Goal: Task Accomplishment & Management: Use online tool/utility

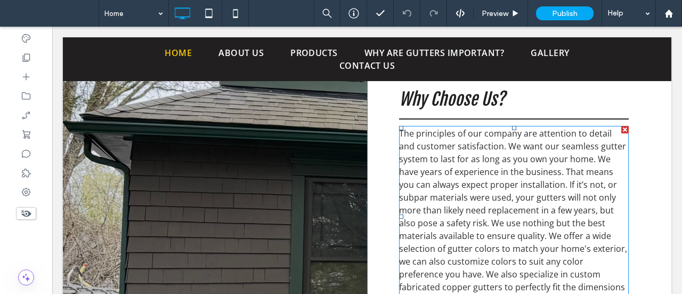
scroll to position [1493, 0]
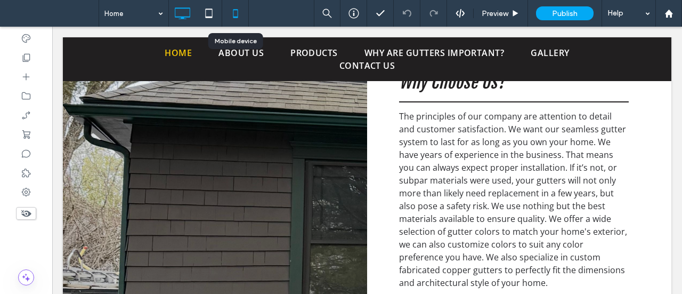
click at [238, 10] on icon at bounding box center [235, 13] width 21 height 21
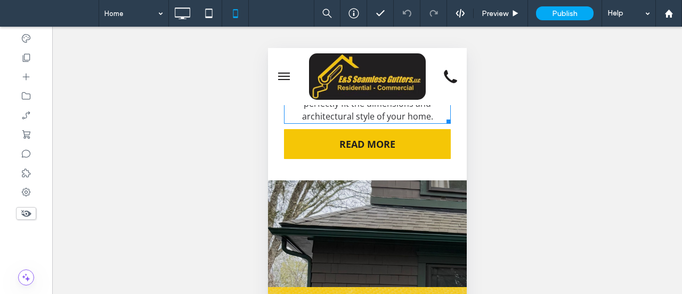
scroll to position [2079, 0]
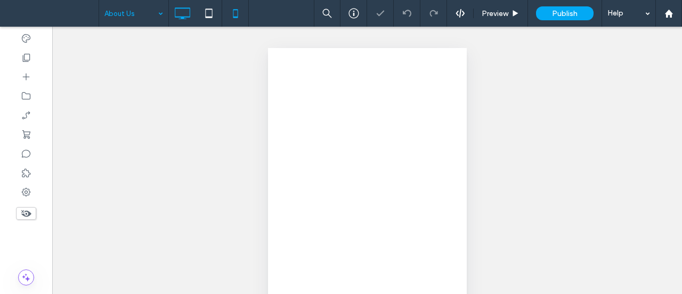
click at [184, 13] on icon at bounding box center [182, 13] width 21 height 21
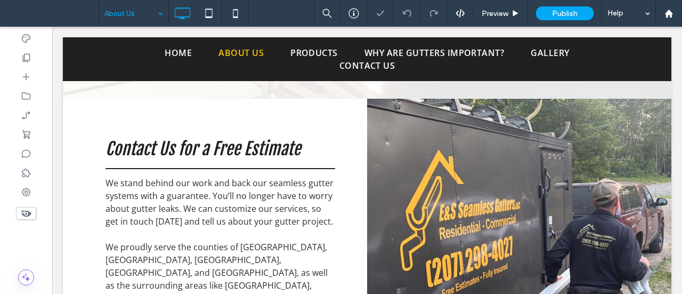
scroll to position [267, 0]
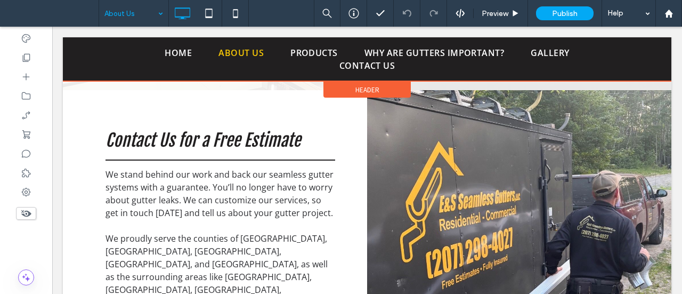
click at [325, 54] on div at bounding box center [367, 59] width 609 height 44
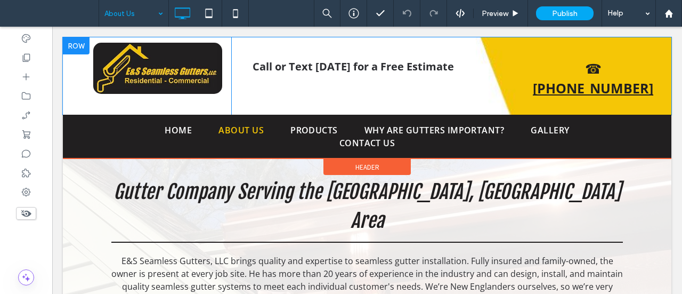
scroll to position [0, 0]
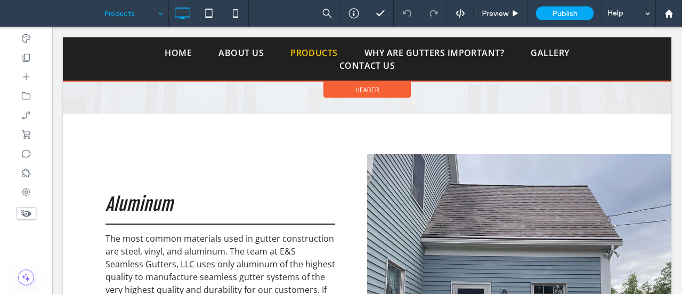
scroll to position [107, 0]
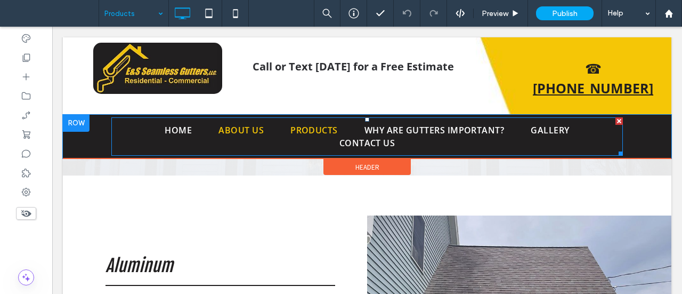
click at [229, 124] on span "About Us" at bounding box center [241, 130] width 45 height 13
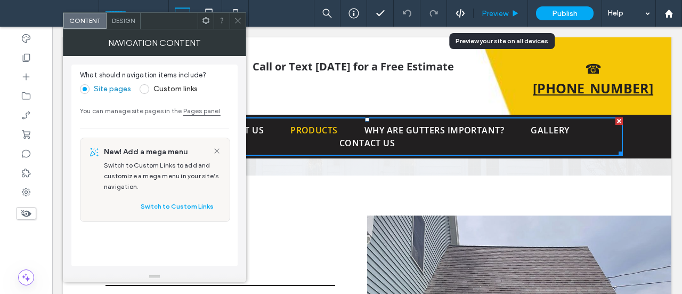
click at [502, 17] on span "Preview" at bounding box center [495, 13] width 27 height 9
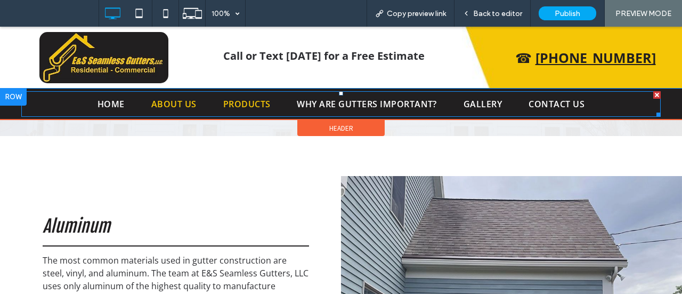
drag, startPoint x: 179, startPoint y: 102, endPoint x: 223, endPoint y: 128, distance: 51.2
click at [179, 102] on span "About Us" at bounding box center [173, 104] width 45 height 13
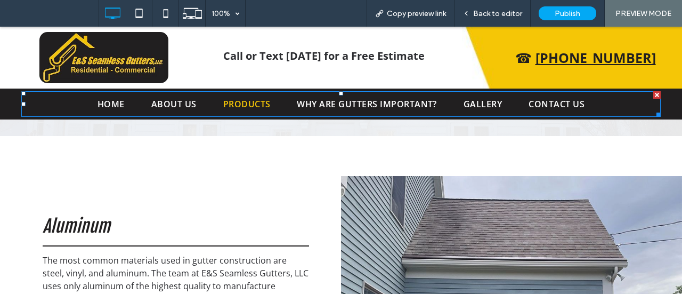
scroll to position [94, 0]
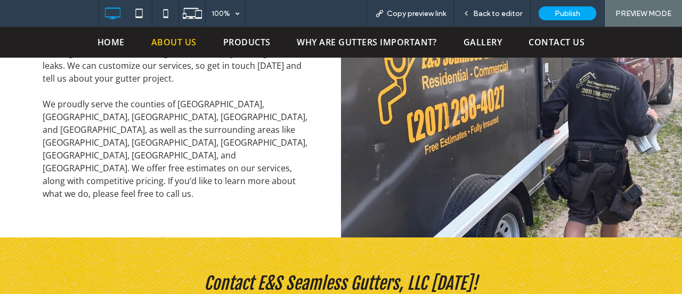
scroll to position [213, 0]
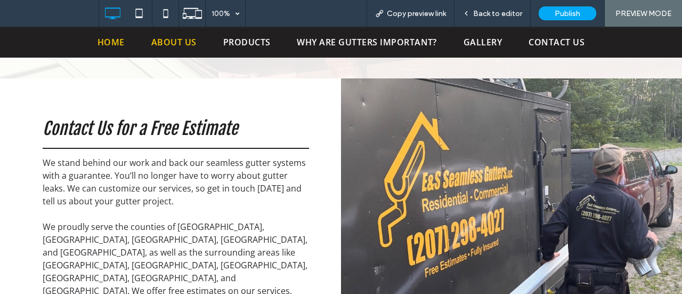
click at [114, 45] on span "Home" at bounding box center [111, 42] width 27 height 13
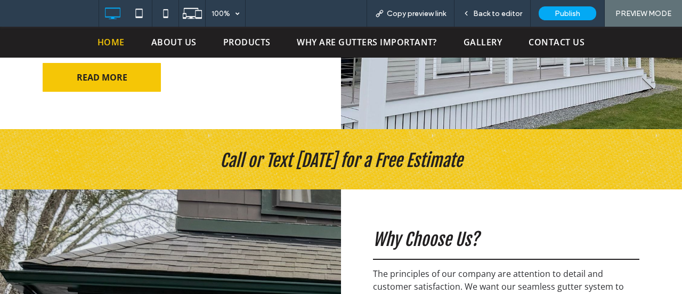
scroll to position [1386, 0]
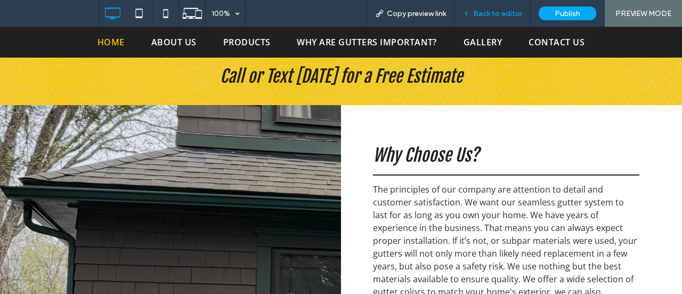
click at [498, 16] on span "Back to editor" at bounding box center [497, 13] width 49 height 9
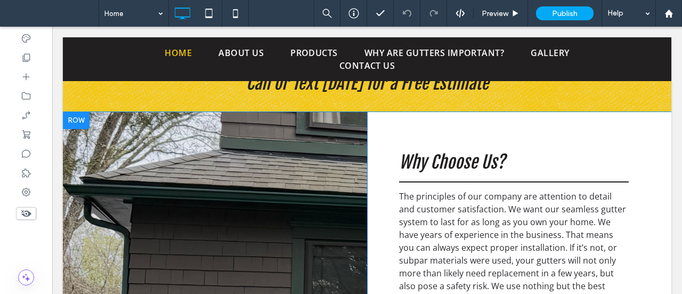
scroll to position [1385, 0]
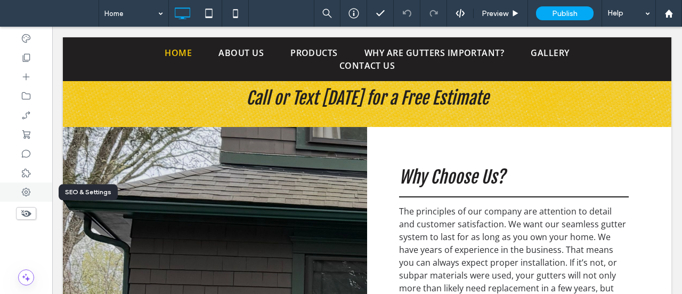
click at [25, 189] on use at bounding box center [26, 192] width 9 height 9
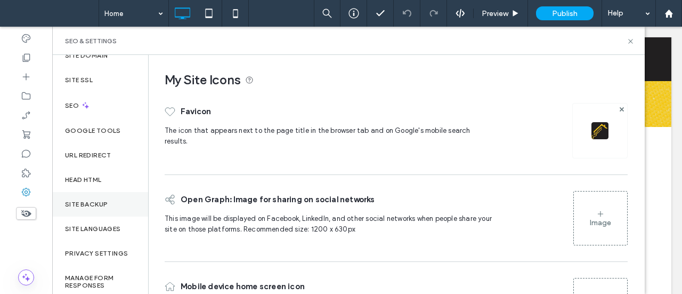
scroll to position [53, 0]
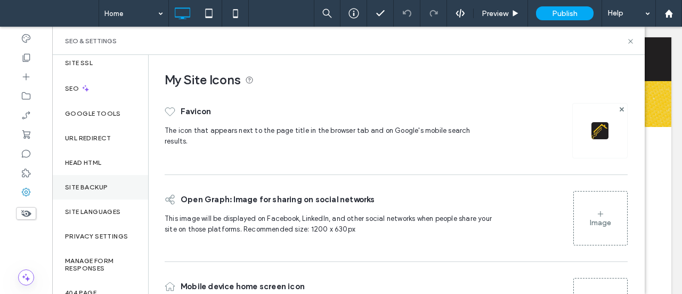
click at [88, 182] on div "Site Backup" at bounding box center [100, 187] width 96 height 25
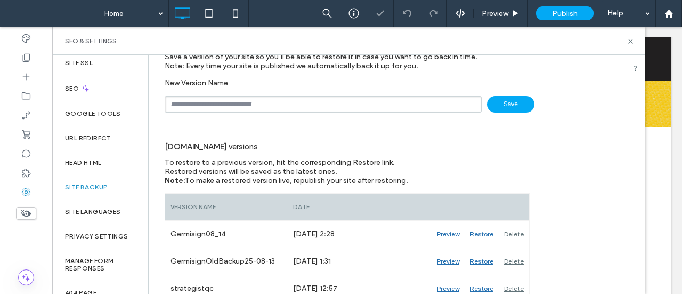
scroll to position [160, 0]
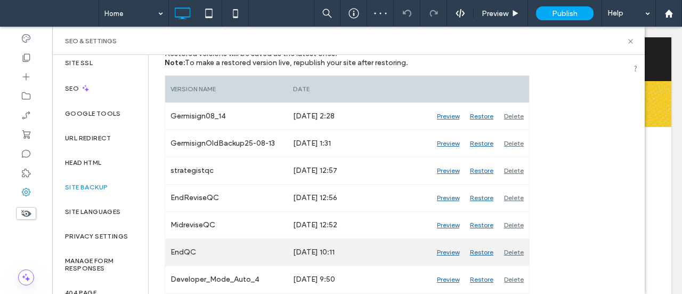
click at [447, 248] on div "Preview" at bounding box center [448, 252] width 33 height 27
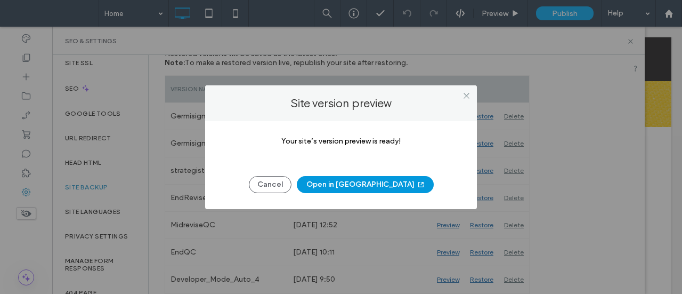
click at [363, 184] on button "Open in [GEOGRAPHIC_DATA]" at bounding box center [365, 184] width 137 height 17
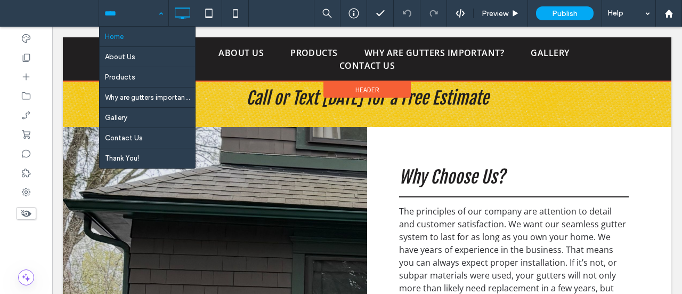
click at [302, 52] on div at bounding box center [367, 59] width 609 height 44
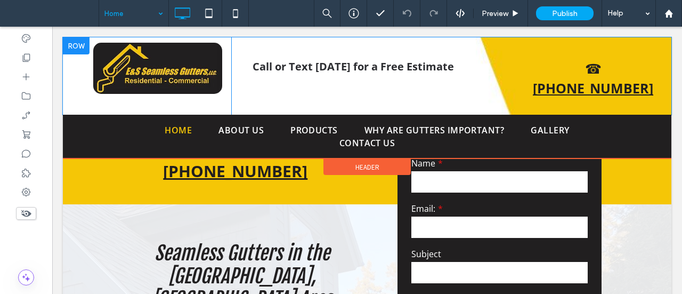
scroll to position [0, 0]
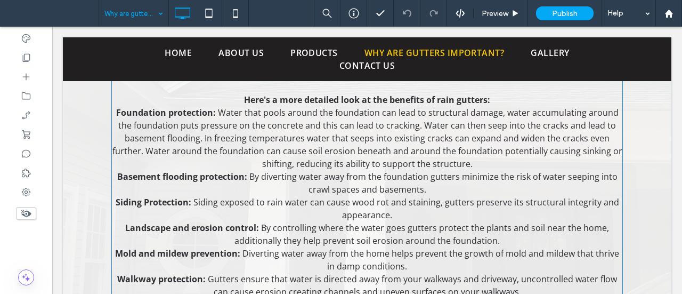
scroll to position [160, 0]
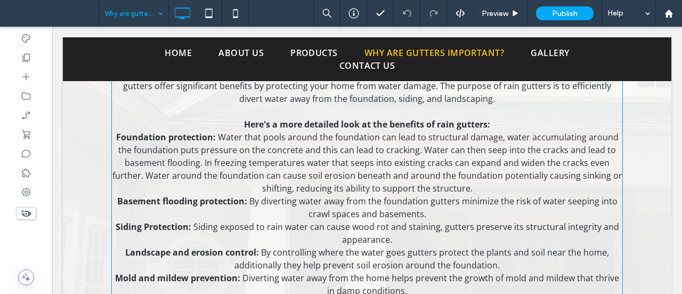
click at [311, 218] on span "By diverting water away from the foundation gutters minimize the risk of water …" at bounding box center [434, 207] width 368 height 25
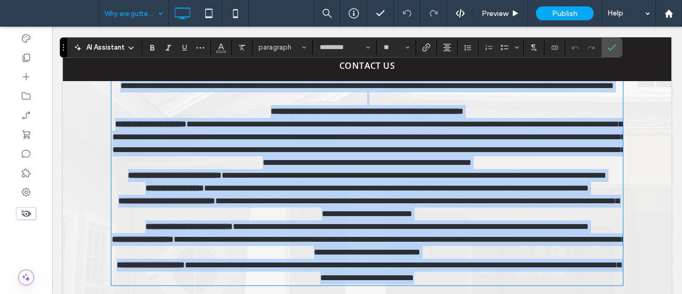
type input "*********"
type input "**"
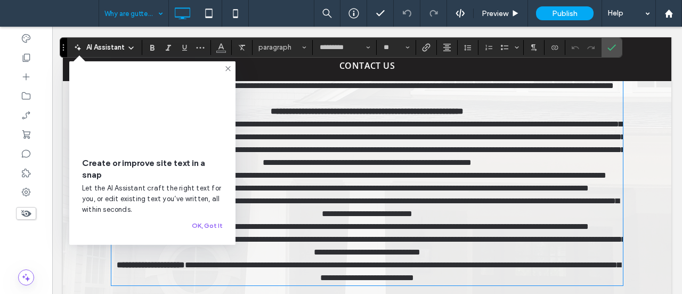
click at [228, 70] on icon at bounding box center [228, 69] width 9 height 9
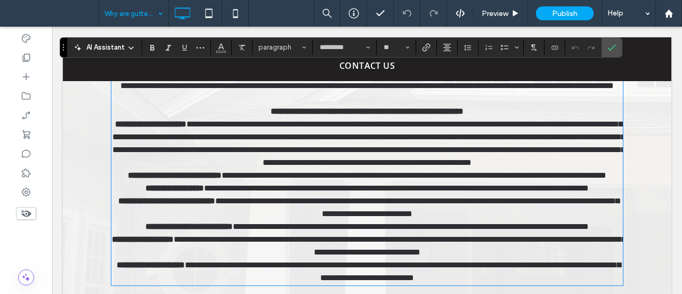
click at [283, 192] on span "**********" at bounding box center [396, 188] width 385 height 8
click at [612, 44] on icon "Confirm" at bounding box center [612, 47] width 9 height 9
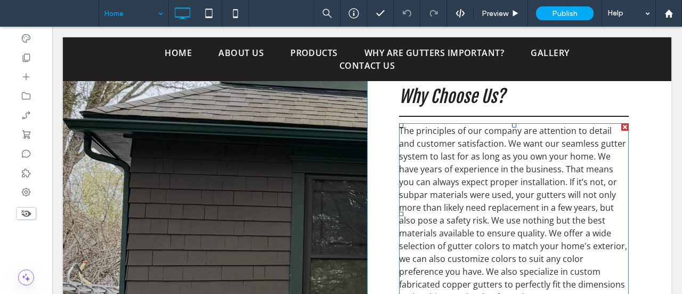
scroll to position [1493, 0]
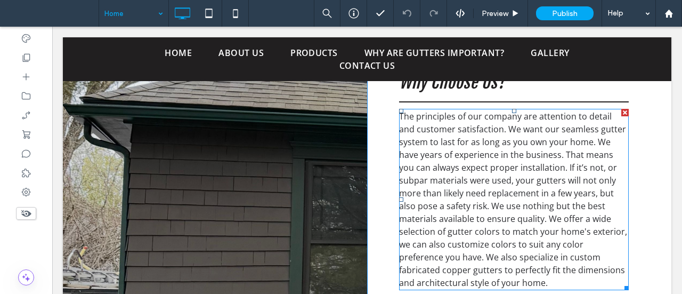
click at [489, 183] on span "The principles of our company are attention to detail and customer satisfaction…" at bounding box center [513, 199] width 228 height 178
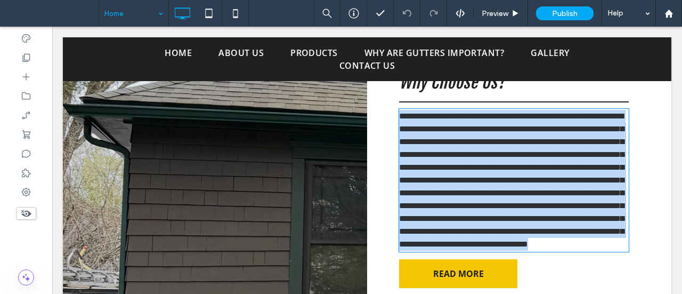
type input "*********"
type input "**"
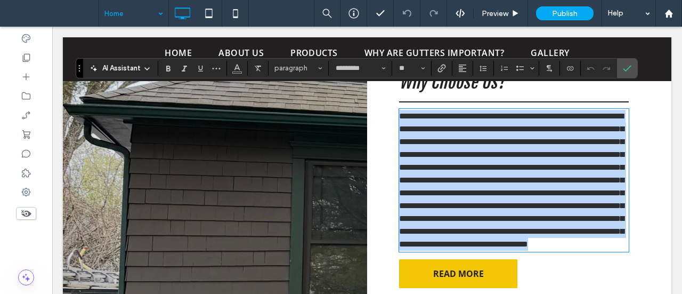
click at [489, 183] on span "**********" at bounding box center [511, 180] width 225 height 136
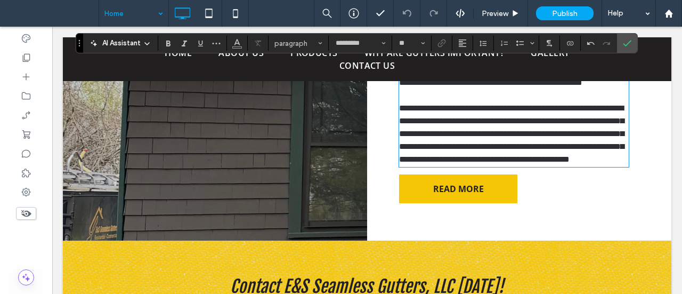
scroll to position [1599, 0]
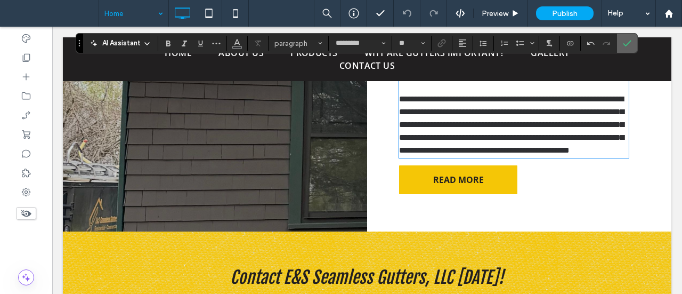
click at [628, 47] on span "Confirm" at bounding box center [627, 43] width 9 height 18
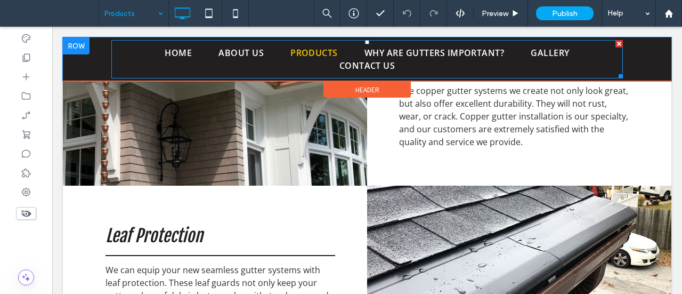
scroll to position [640, 0]
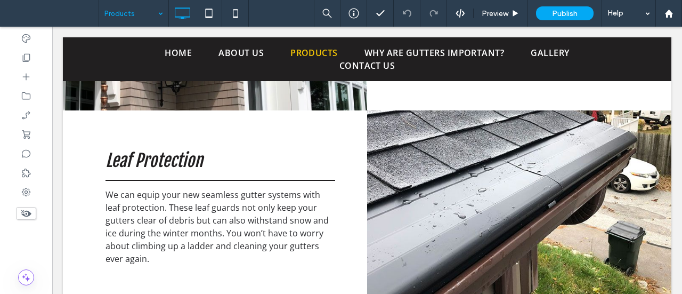
click at [119, 8] on input at bounding box center [130, 13] width 53 height 27
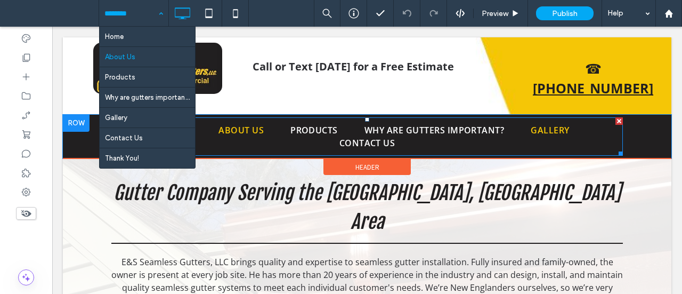
click at [542, 124] on span "Gallery" at bounding box center [550, 130] width 38 height 13
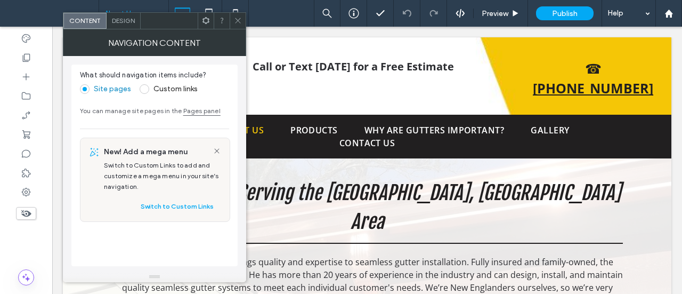
click at [118, 3] on input at bounding box center [130, 13] width 53 height 27
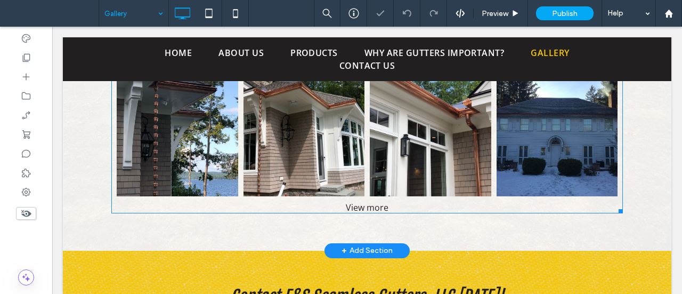
scroll to position [320, 0]
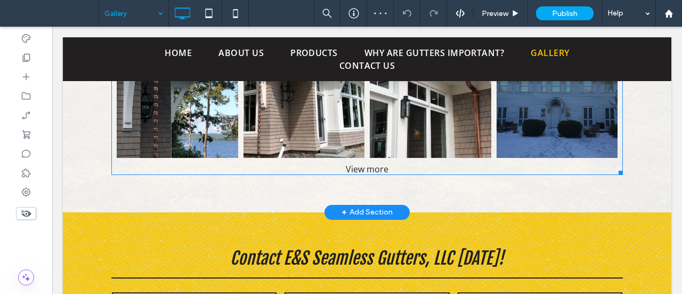
click at [359, 169] on div "View more" at bounding box center [367, 169] width 512 height 12
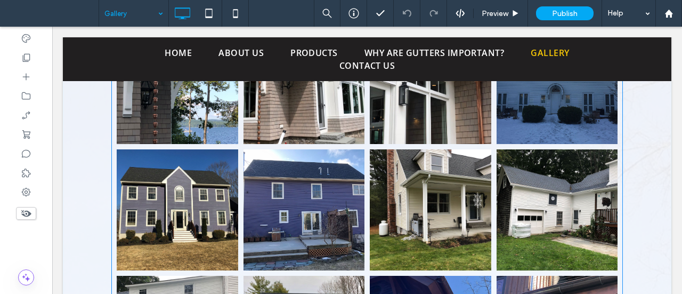
scroll to position [267, 0]
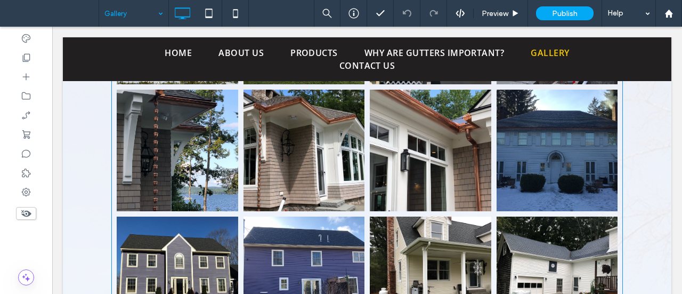
click at [528, 165] on link at bounding box center [557, 150] width 128 height 128
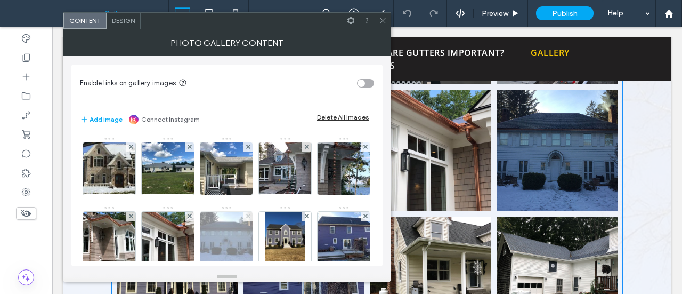
click at [251, 214] on icon at bounding box center [248, 216] width 4 height 4
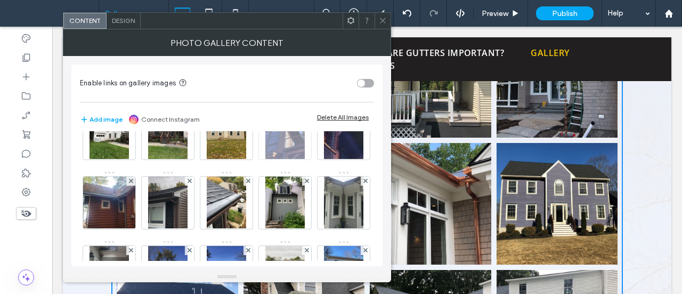
scroll to position [160, 0]
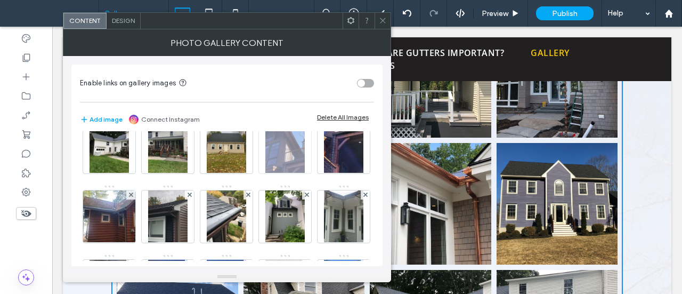
click at [302, 130] on div at bounding box center [306, 125] width 9 height 9
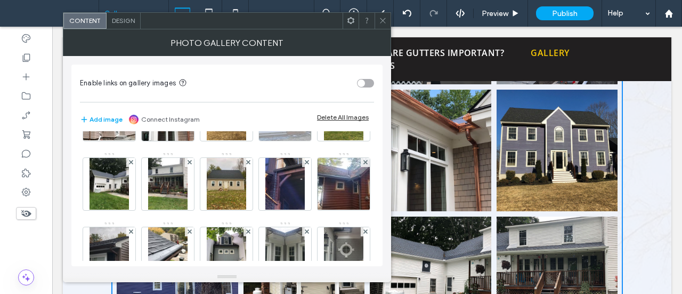
scroll to position [107, 0]
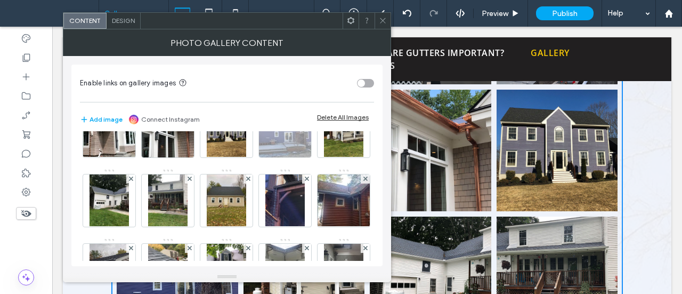
click at [304, 111] on use at bounding box center [306, 109] width 4 height 4
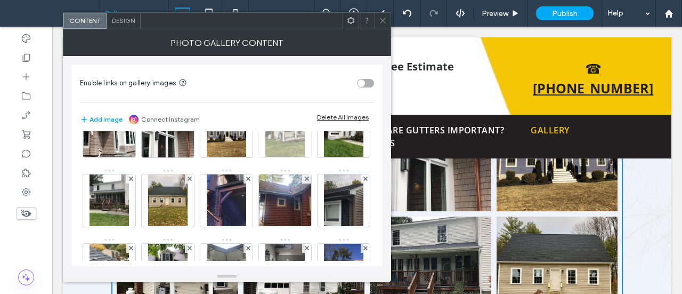
click at [305, 111] on icon at bounding box center [307, 109] width 4 height 4
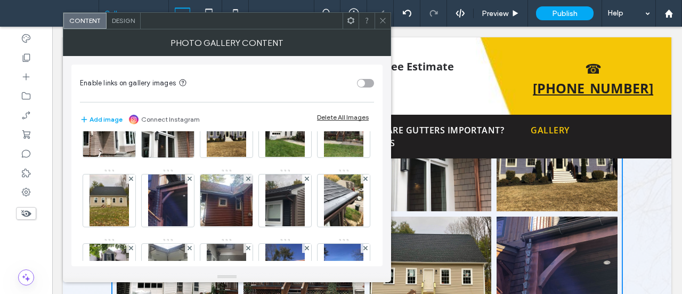
click at [305, 111] on icon at bounding box center [307, 109] width 4 height 4
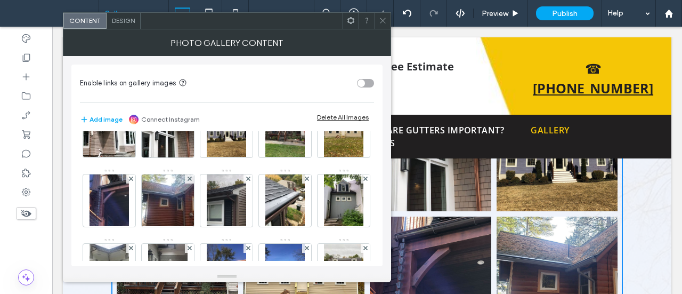
click at [305, 111] on icon at bounding box center [307, 109] width 4 height 4
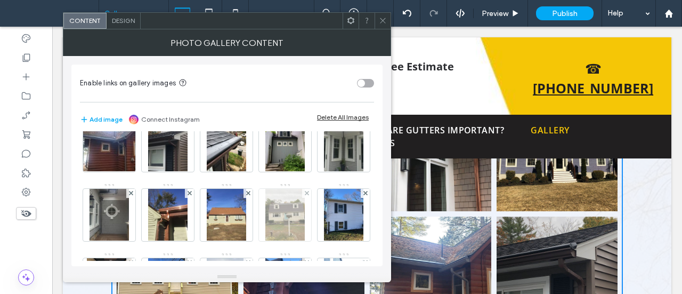
scroll to position [213, 0]
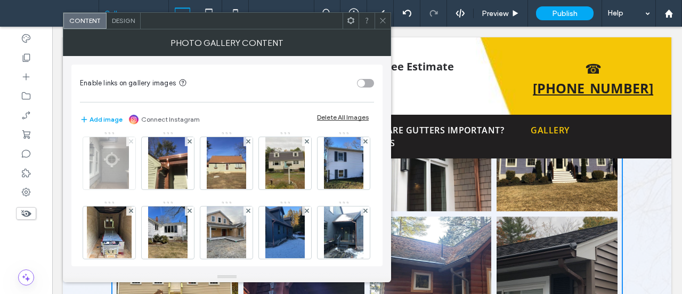
click at [133, 139] on use at bounding box center [130, 141] width 4 height 4
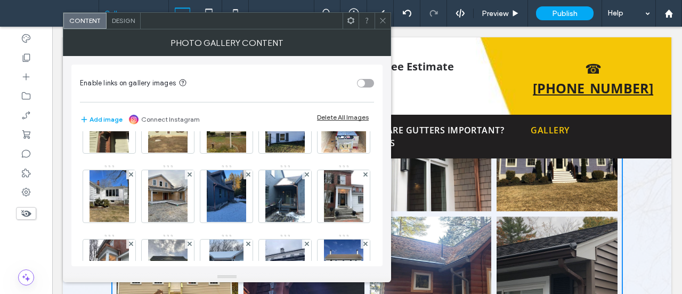
scroll to position [267, 0]
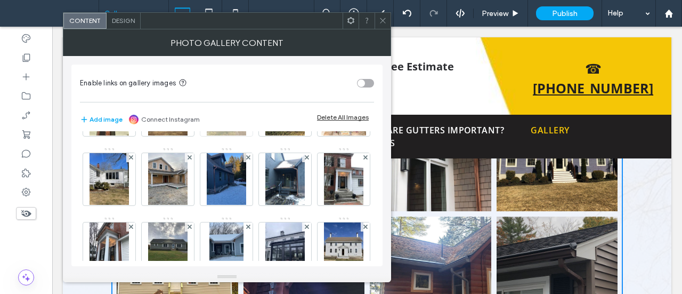
click at [246, 90] on icon at bounding box center [248, 88] width 4 height 4
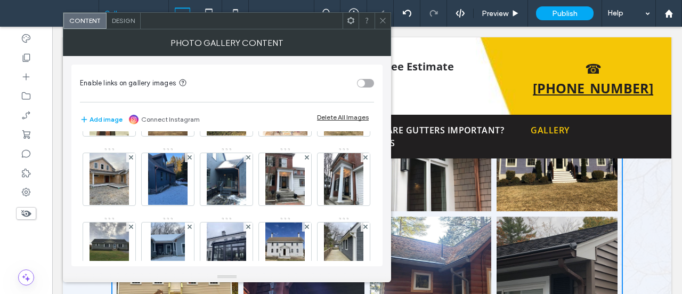
click at [246, 90] on icon at bounding box center [248, 88] width 4 height 4
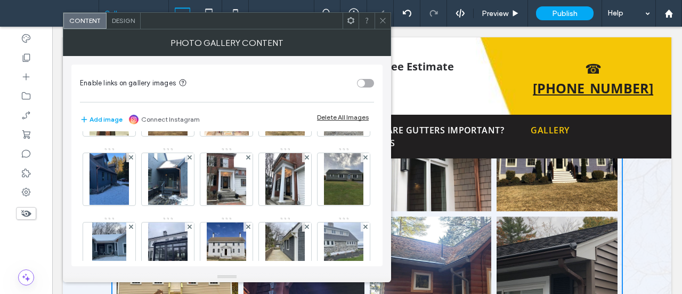
click at [246, 90] on icon at bounding box center [248, 88] width 4 height 4
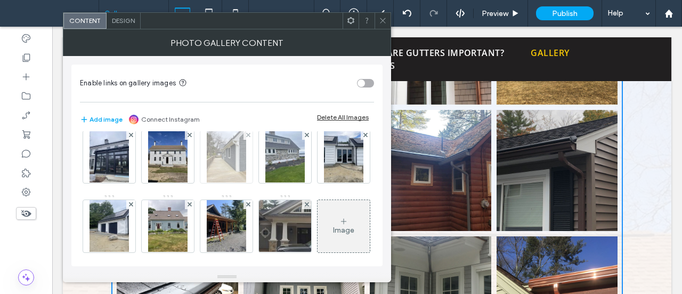
scroll to position [373, 0]
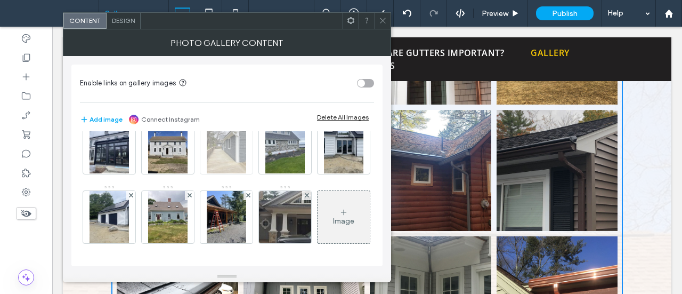
click at [246, 174] on img at bounding box center [226, 148] width 39 height 52
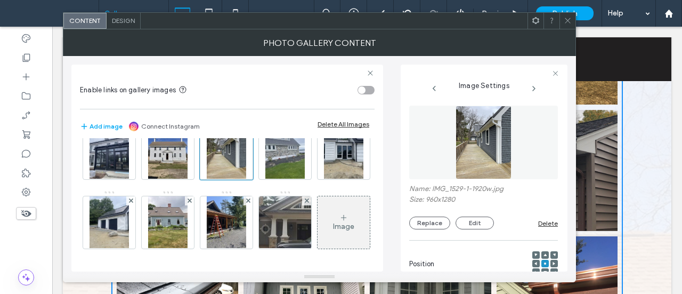
scroll to position [504, 0]
drag, startPoint x: 572, startPoint y: 18, endPoint x: 588, endPoint y: 6, distance: 19.8
click at [572, 18] on icon at bounding box center [568, 21] width 8 height 8
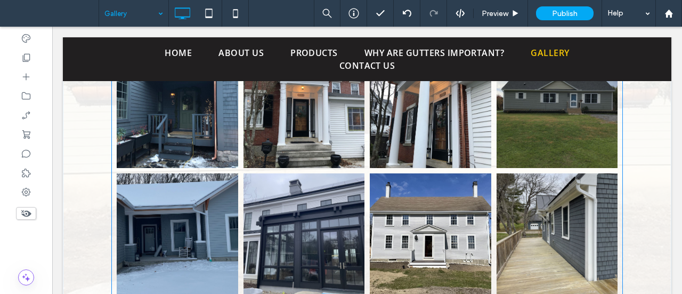
scroll to position [800, 0]
